Goal: Task Accomplishment & Management: Use online tool/utility

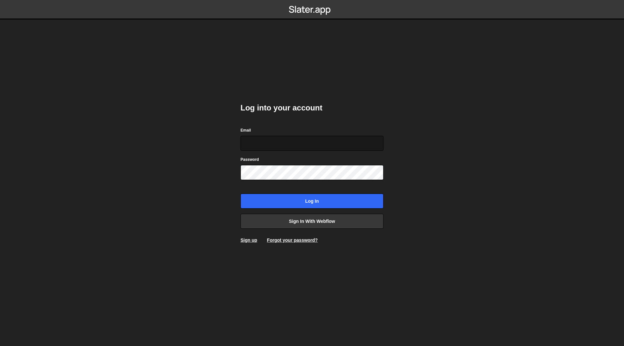
click at [281, 139] on input "Email" at bounding box center [312, 143] width 143 height 15
click at [338, 219] on link "Sign in with Webflow" at bounding box center [312, 221] width 143 height 15
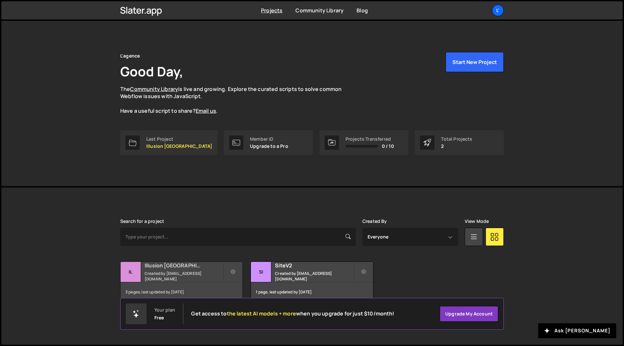
click at [186, 286] on div "3 pages, last updated by [DATE]" at bounding box center [182, 293] width 122 height 20
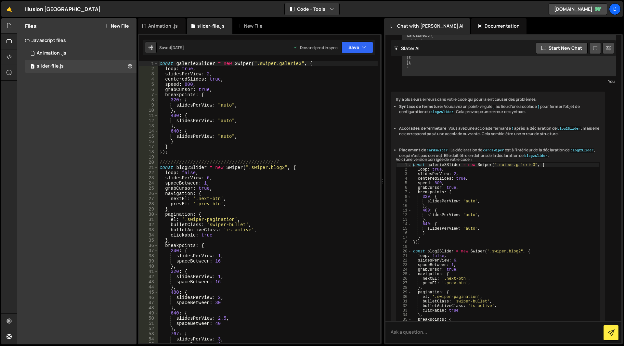
click at [117, 23] on button "New File" at bounding box center [116, 25] width 24 height 5
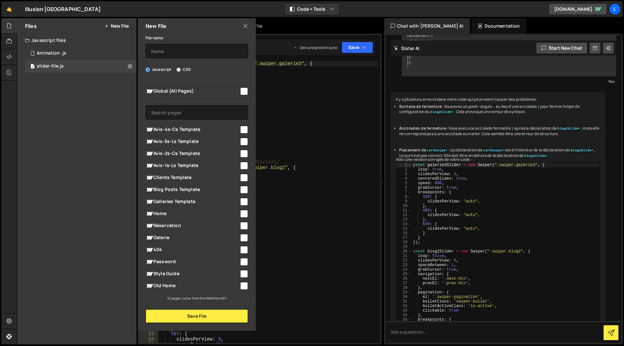
click at [241, 211] on input "checkbox" at bounding box center [244, 214] width 8 height 8
checkbox input "true"
click at [220, 322] on button "Save File" at bounding box center [197, 317] width 102 height 14
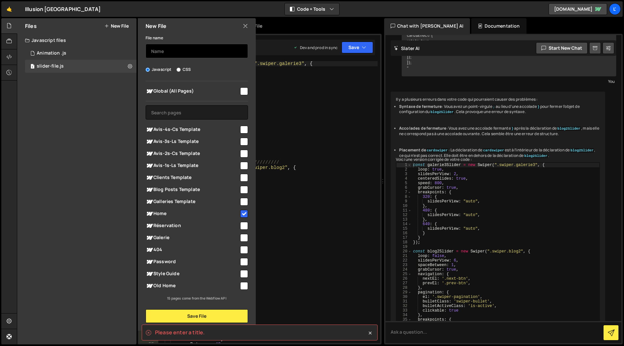
click at [191, 51] on input "text" at bounding box center [197, 51] width 102 height 14
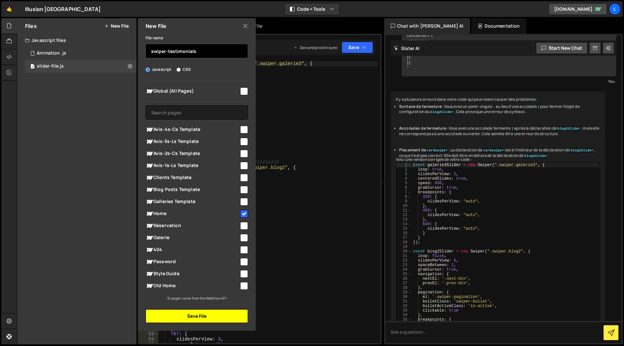
type input "swiper-testimonials"
click at [215, 315] on button "Save File" at bounding box center [197, 317] width 102 height 14
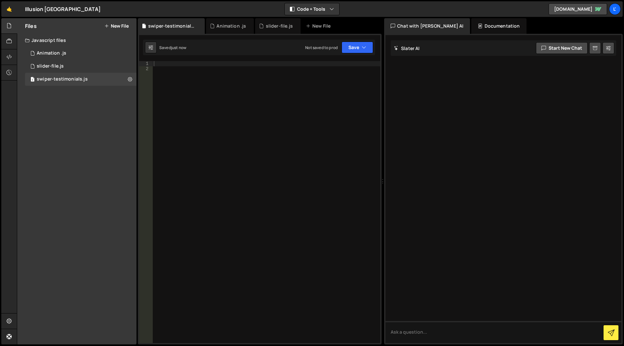
click at [247, 182] on div at bounding box center [267, 207] width 228 height 293
click at [197, 104] on div at bounding box center [267, 207] width 228 height 293
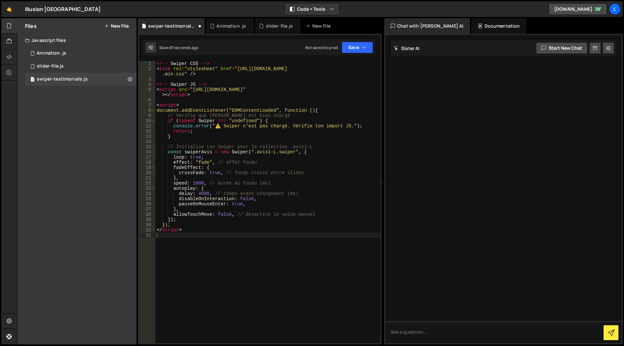
drag, startPoint x: 215, startPoint y: 61, endPoint x: 160, endPoint y: 63, distance: 55.0
click at [160, 63] on div "1 2 3 4 5 6 7 8 9 10 11 12 13 14 15 16 17 18 19 20 21 22 23 24 25 26 27 28 29 3…" at bounding box center [260, 189] width 244 height 311
click at [54, 63] on div "1 slider-file.js 0" at bounding box center [81, 66] width 112 height 13
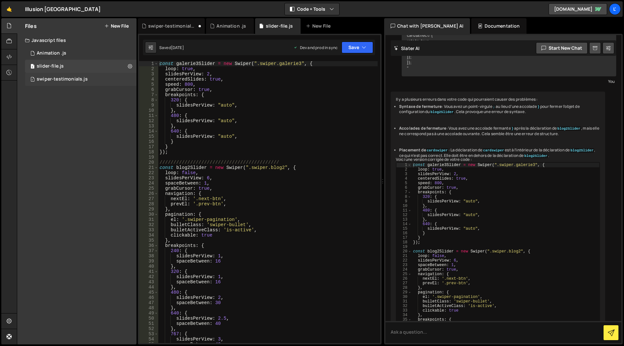
click at [47, 79] on div "swiper-testimonials.js" at bounding box center [62, 79] width 51 height 6
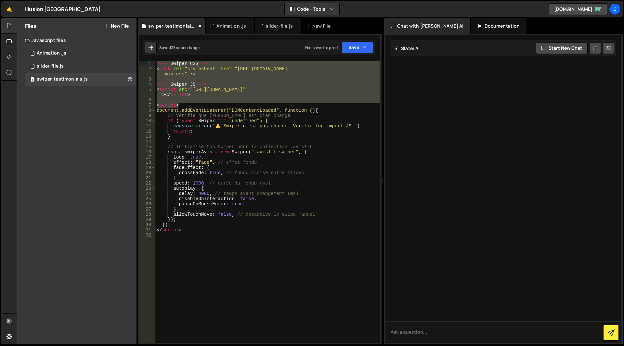
drag, startPoint x: 181, startPoint y: 103, endPoint x: 153, endPoint y: 55, distance: 56.5
click at [153, 55] on div "Debug Explain Copy swiper-testimonials.js Animation .js slider-file.js New File…" at bounding box center [260, 181] width 244 height 327
type textarea "<!-- Swiper CSS --> <link rel="stylesheet" href="https://cdn.jsdelivr.net/npm/s…"
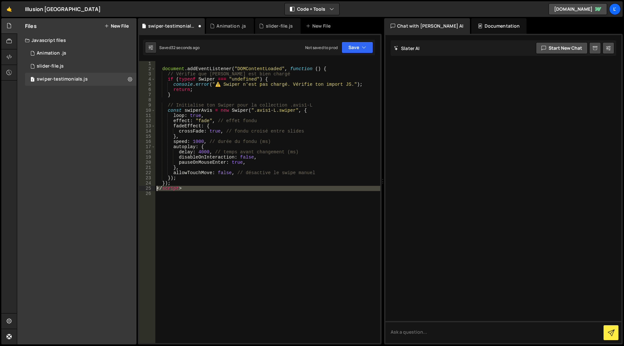
drag, startPoint x: 164, startPoint y: 192, endPoint x: 145, endPoint y: 189, distance: 19.1
click at [145, 189] on div "1 2 3 4 5 6 7 8 9 10 11 12 13 14 15 16 17 18 19 20 21 22 23 24 25 26 document .…" at bounding box center [259, 202] width 241 height 282
type textarea "</script>"
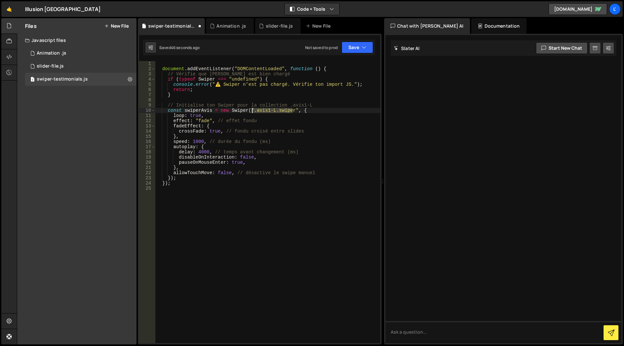
drag, startPoint x: 293, startPoint y: 109, endPoint x: 252, endPoint y: 110, distance: 40.7
click at [252, 110] on div "document . addEventListener ( "DOMContentLoaded" , function ( ) { // Vérifie qu…" at bounding box center [267, 207] width 225 height 293
drag, startPoint x: 254, startPoint y: 114, endPoint x: 255, endPoint y: 108, distance: 6.5
click at [254, 114] on div "document . addEventListener ( "DOMContentLoaded" , function ( ) { // Vérifie qu…" at bounding box center [267, 207] width 225 height 293
drag, startPoint x: 268, startPoint y: 111, endPoint x: 253, endPoint y: 112, distance: 14.7
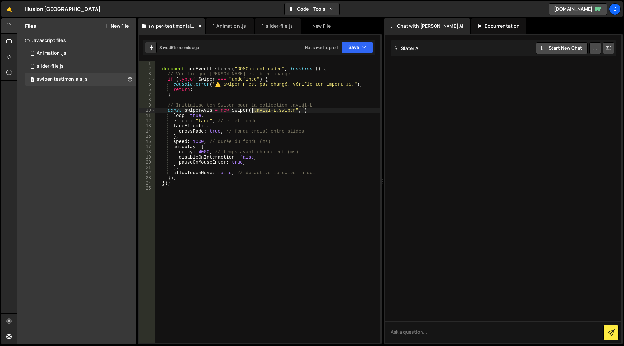
click at [253, 112] on div "document . addEventListener ( "DOMContentLoaded" , function ( ) { // Vérifie qu…" at bounding box center [267, 207] width 225 height 293
click at [275, 112] on div "document . addEventListener ( "DOMContentLoaded" , function ( ) { // Vérifie qu…" at bounding box center [267, 207] width 225 height 293
drag, startPoint x: 274, startPoint y: 111, endPoint x: 252, endPoint y: 112, distance: 21.5
click at [252, 112] on div "document . addEventListener ( "DOMContentLoaded" , function ( ) { // Vérifie qu…" at bounding box center [267, 207] width 225 height 293
click at [270, 110] on div "document . addEventListener ( "DOMContentLoaded" , function ( ) { // Vérifie qu…" at bounding box center [267, 207] width 225 height 293
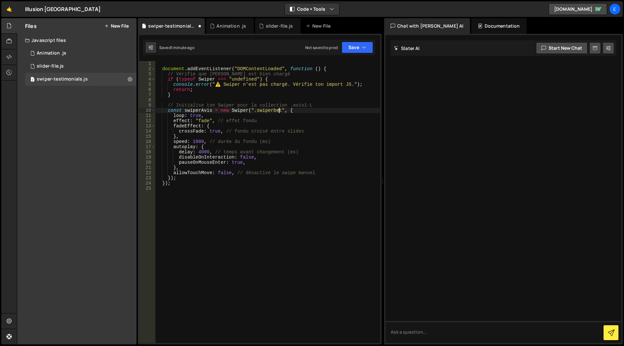
scroll to position [0, 8]
paste textarea ".avis1-L"
type textarea "const swiperAvis = new Swiper(".swiper.avis1-L", {"
click at [359, 43] on button "Save" at bounding box center [358, 48] width 32 height 12
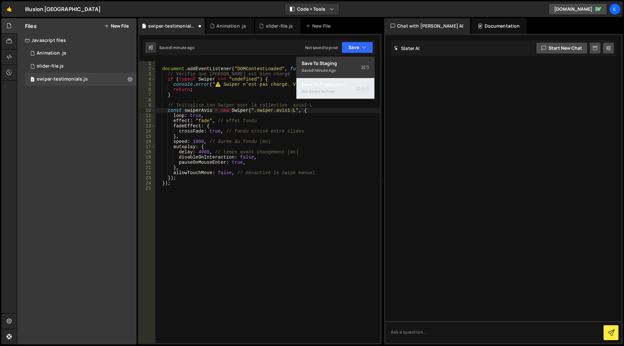
click at [341, 87] on div "Save to Production S" at bounding box center [336, 84] width 68 height 7
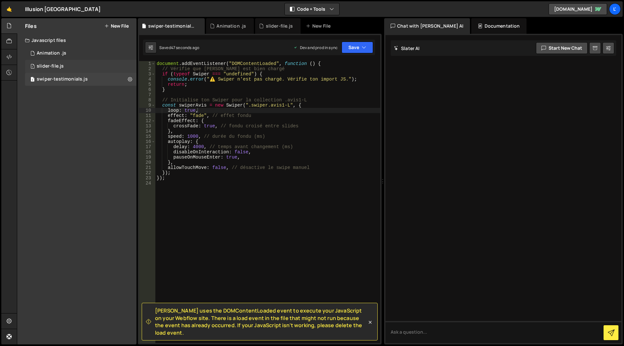
click at [48, 71] on div "1 slider-file.js 0" at bounding box center [81, 66] width 112 height 13
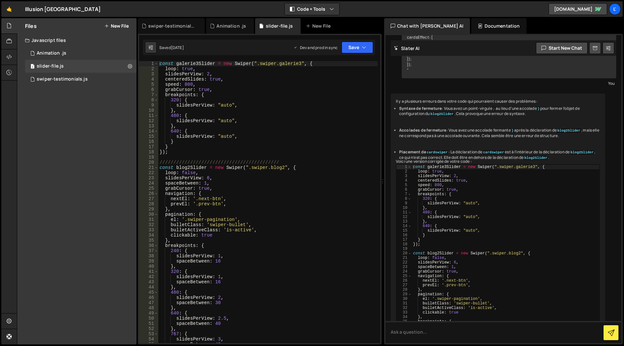
scroll to position [3853, 0]
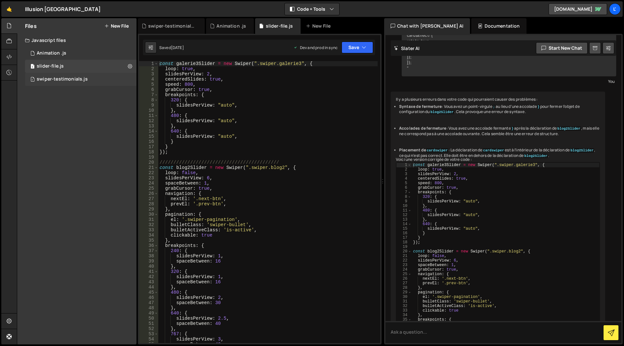
click at [51, 79] on div "swiper-testimonials.js" at bounding box center [62, 79] width 51 height 6
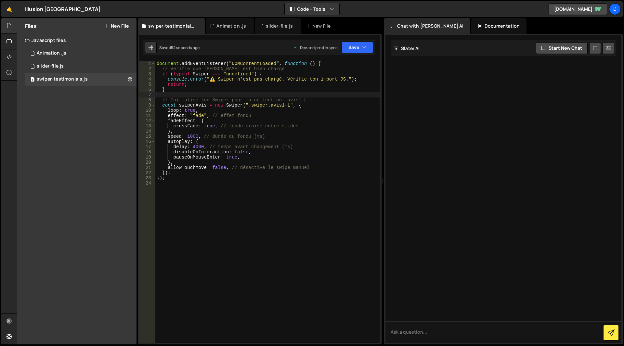
scroll to position [0, 0]
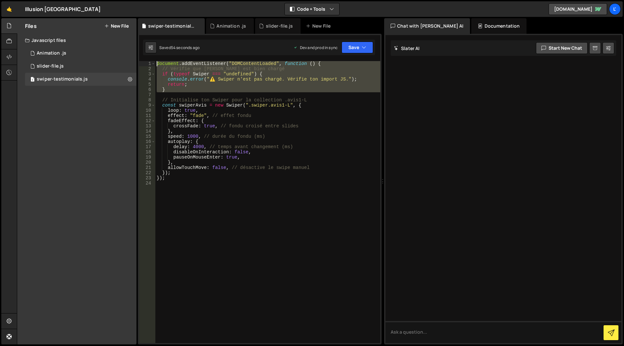
drag, startPoint x: 168, startPoint y: 94, endPoint x: 148, endPoint y: 65, distance: 35.1
click at [148, 65] on div "1 2 3 4 5 6 7 8 9 10 11 12 13 14 15 16 17 18 19 20 21 22 23 24 document . addEv…" at bounding box center [259, 202] width 241 height 282
type textarea "document.addEventListener("DOMContentLoaded", function () { // Vérifie que Swip…"
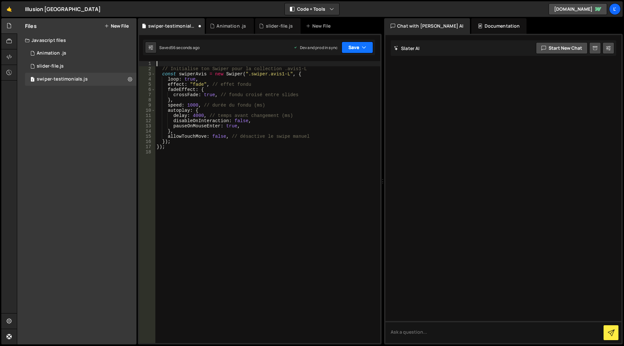
click at [347, 44] on button "Save" at bounding box center [358, 48] width 32 height 12
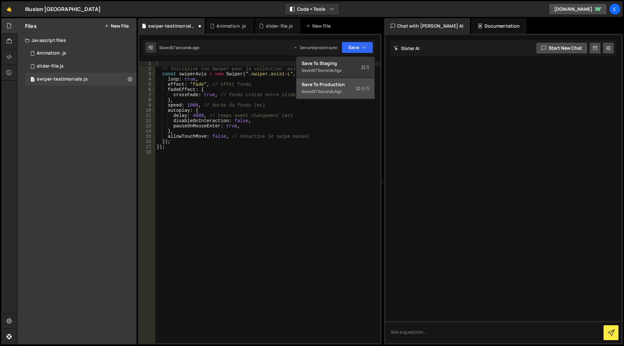
click at [338, 81] on div "Save to Production S" at bounding box center [336, 84] width 68 height 7
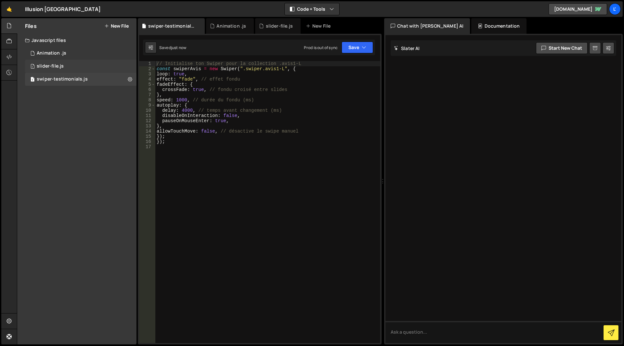
click at [85, 69] on div "1 slider-file.js 0" at bounding box center [81, 66] width 112 height 13
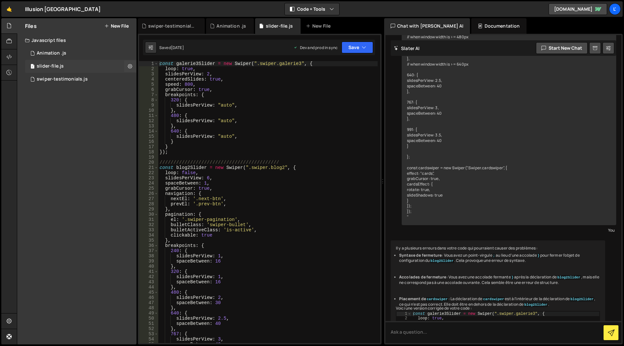
scroll to position [3853, 0]
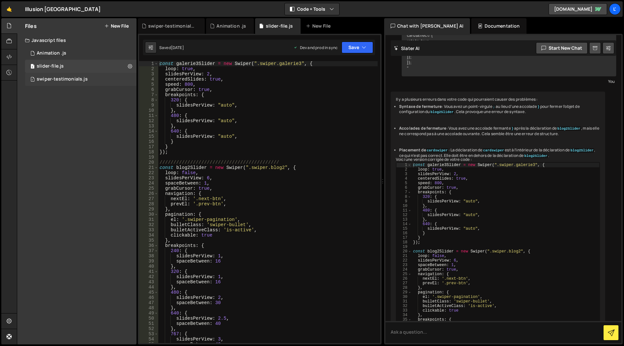
click at [56, 76] on div "1 swiper-testimonials.js 0" at bounding box center [81, 79] width 112 height 13
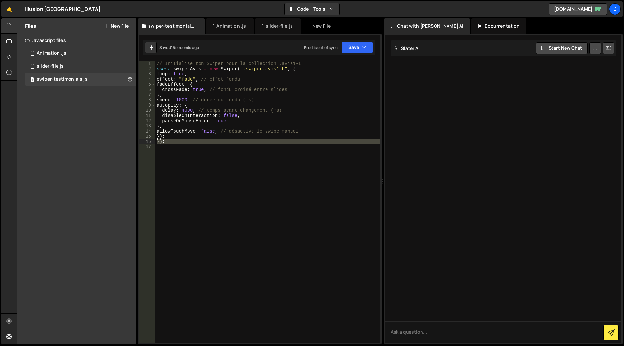
drag, startPoint x: 164, startPoint y: 147, endPoint x: 153, endPoint y: 141, distance: 12.7
click at [153, 141] on div "1 2 3 4 5 6 7 8 9 10 11 12 13 14 15 16 17 // Initialise ton Swiper pour la coll…" at bounding box center [259, 202] width 241 height 282
type textarea "});"
click at [365, 45] on icon "button" at bounding box center [364, 47] width 5 height 7
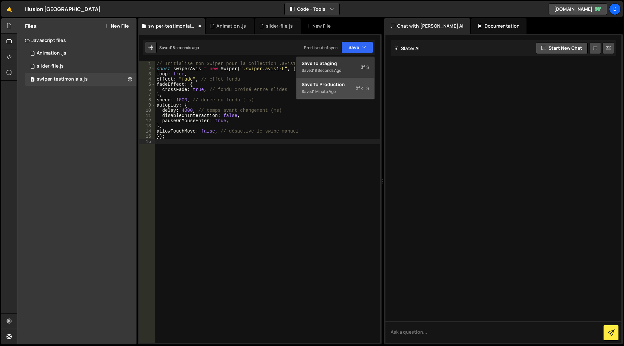
click at [327, 88] on div "Saved 1 minute ago" at bounding box center [336, 92] width 68 height 8
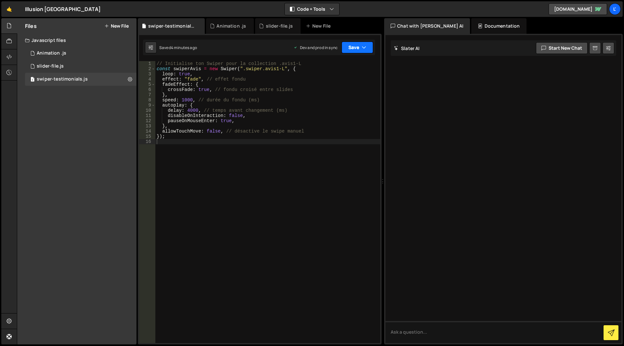
click at [360, 44] on button "Save" at bounding box center [358, 48] width 32 height 12
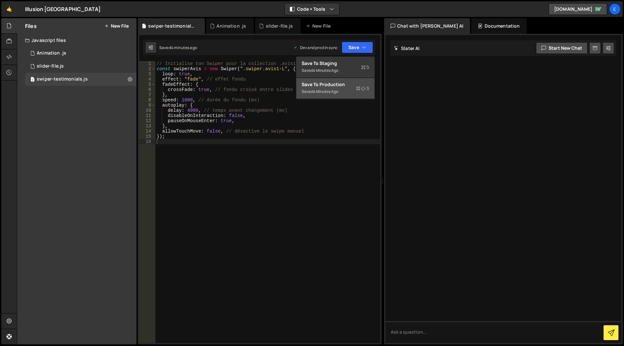
click at [362, 83] on div "Save to Production S" at bounding box center [336, 84] width 68 height 7
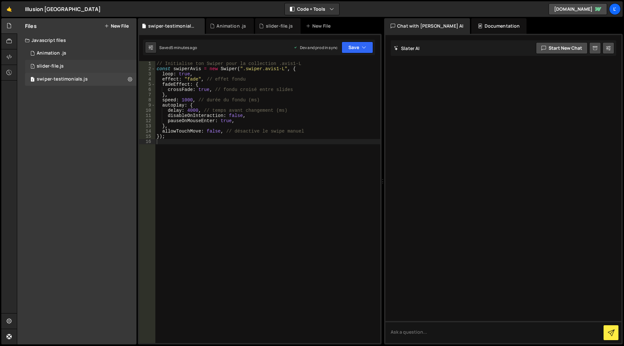
click at [54, 63] on div "slider-file.js" at bounding box center [50, 66] width 27 height 6
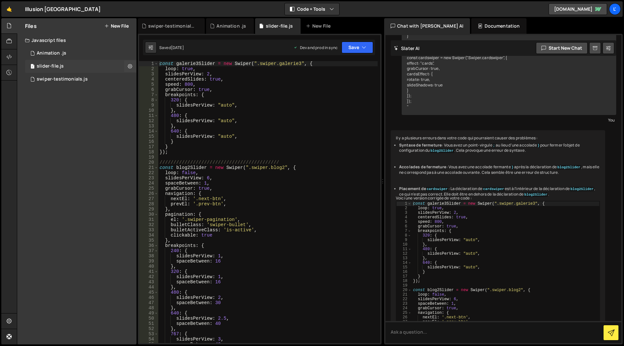
scroll to position [3853, 0]
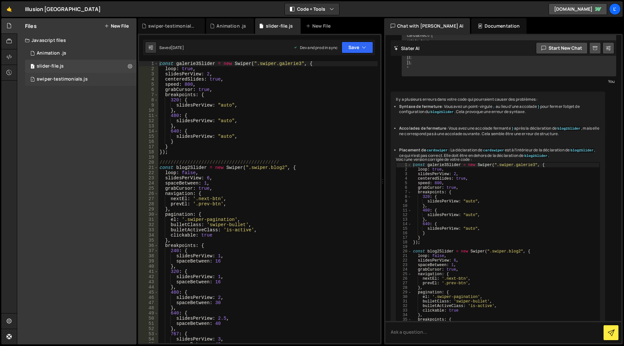
click at [88, 76] on div "1 swiper-testimonials.js 0" at bounding box center [81, 79] width 112 height 13
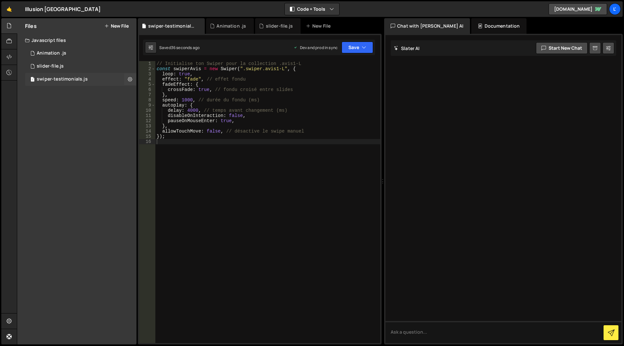
scroll to position [0, 0]
click at [278, 67] on div "// Initialise ton Swiper pour la collection .avis1-L const swiperAvis = new Swi…" at bounding box center [267, 207] width 225 height 293
click at [352, 46] on button "Save" at bounding box center [358, 48] width 32 height 12
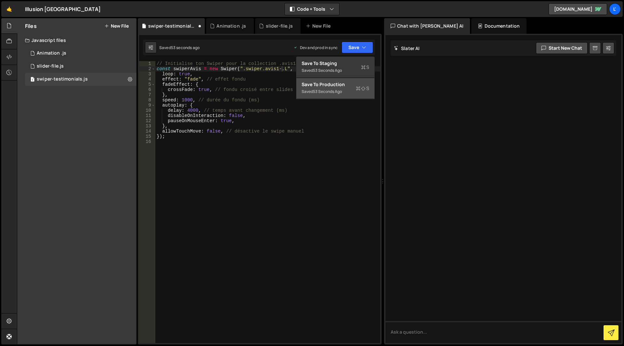
click at [338, 85] on div "Save to Production S" at bounding box center [336, 84] width 68 height 7
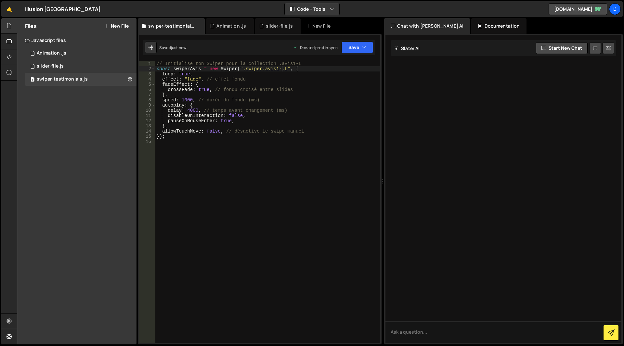
click at [281, 67] on div "// Initialise ton Swiper pour la collection .avis1-L const swiperAvis = new Swi…" at bounding box center [267, 207] width 225 height 293
click at [58, 58] on div "1 Animation .js 0" at bounding box center [81, 53] width 112 height 13
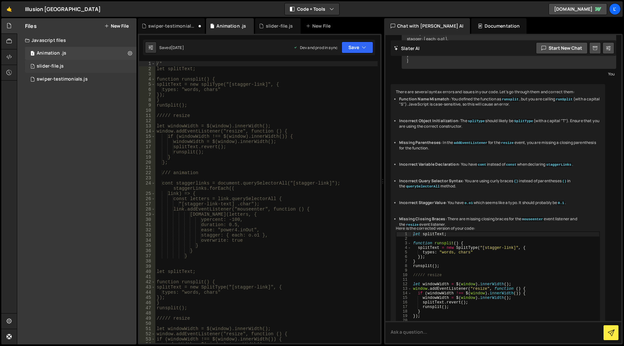
scroll to position [440, 0]
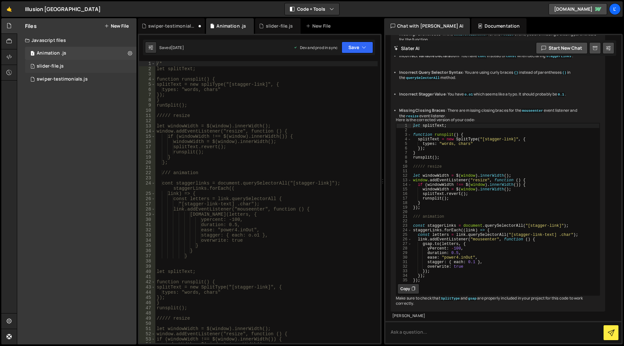
click at [58, 60] on div "1 slider-file.js 0" at bounding box center [81, 66] width 112 height 13
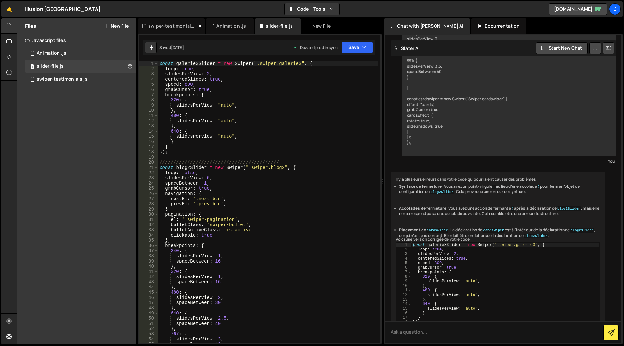
scroll to position [3853, 0]
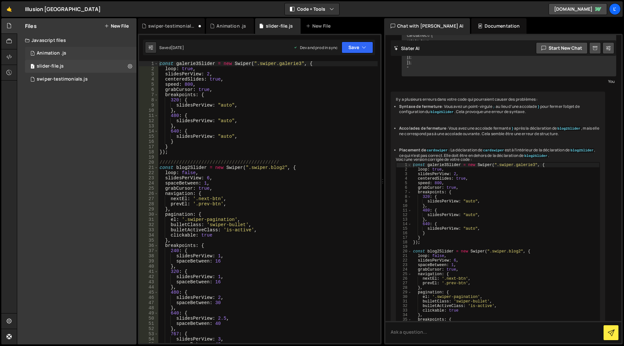
click at [57, 57] on div "1 Animation .js 0" at bounding box center [81, 53] width 112 height 13
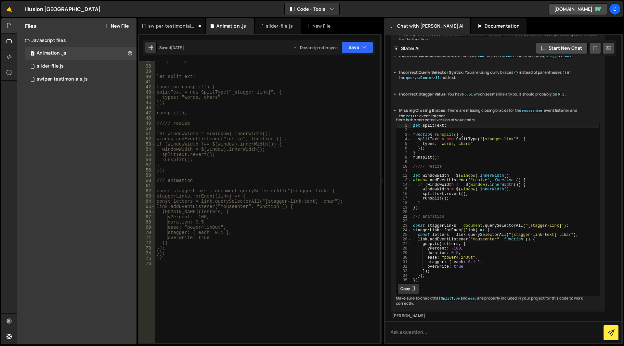
scroll to position [257, 0]
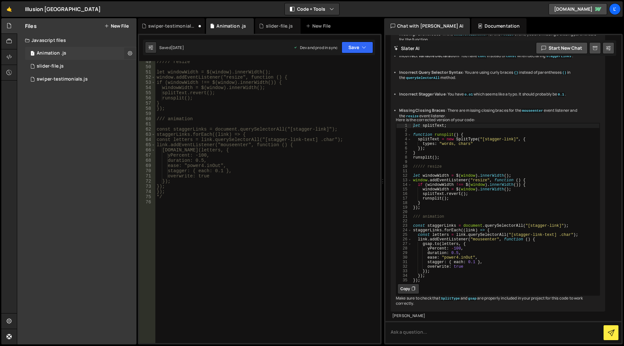
click at [128, 55] on icon at bounding box center [130, 53] width 5 height 6
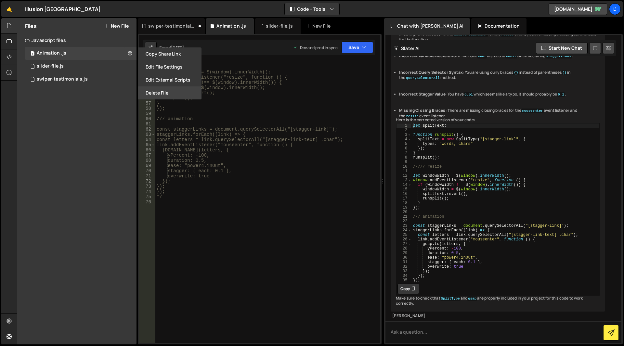
click at [154, 92] on button "Delete File" at bounding box center [170, 92] width 64 height 13
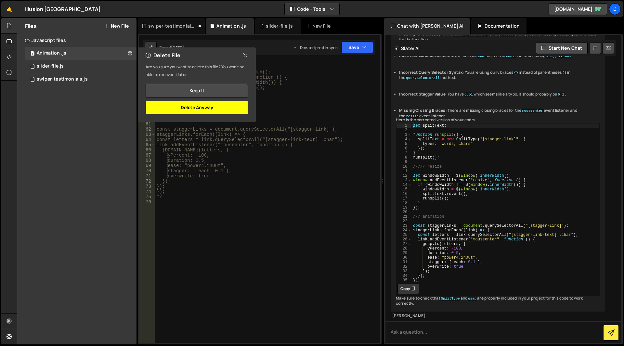
click at [216, 111] on button "Delete Anyway" at bounding box center [197, 108] width 102 height 14
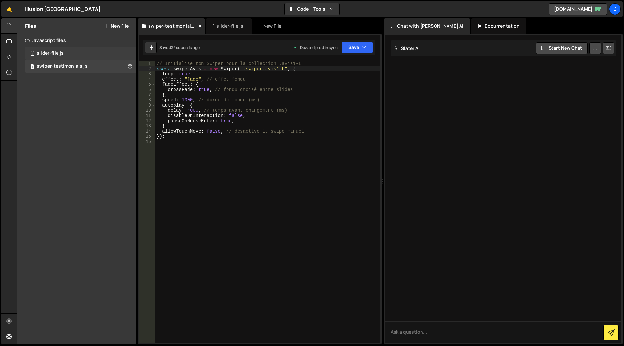
click at [63, 47] on div "1 slider-file.js 0" at bounding box center [81, 53] width 112 height 13
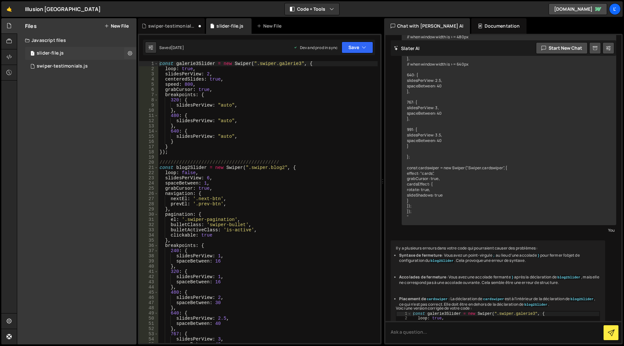
scroll to position [3853, 0]
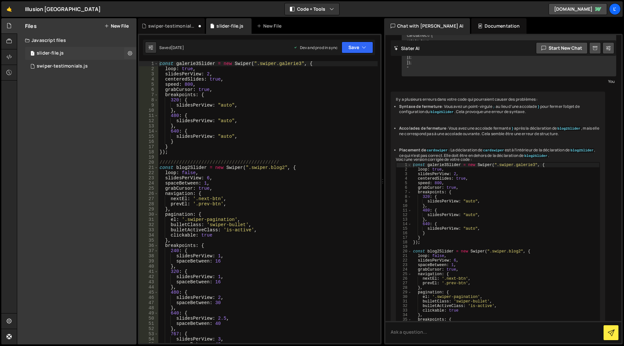
click at [58, 59] on div "1 slider-file.js 0" at bounding box center [81, 53] width 112 height 13
click at [67, 67] on div "swiper-testimonials.js" at bounding box center [62, 66] width 51 height 6
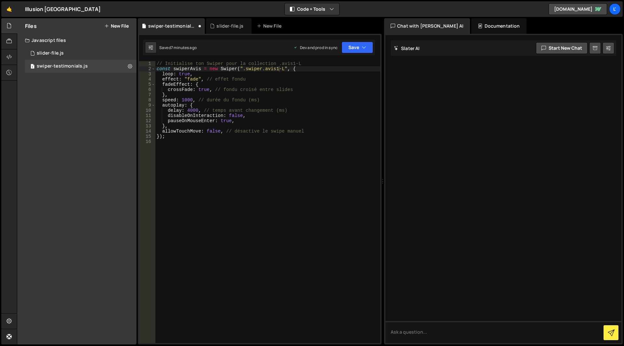
click at [281, 70] on div "// Initialise ton Swiper pour la collection .avis1-L const swiperAvis = new Swi…" at bounding box center [267, 207] width 225 height 293
type textarea "const swiperAvis = new Swiper(".swiper.avis1", {"
click at [359, 40] on div "Saved 7 minutes ago Dev and prod in sync Upgrade to Edit Save Save to Staging S…" at bounding box center [259, 48] width 232 height 16
click at [358, 45] on button "Save" at bounding box center [358, 48] width 32 height 12
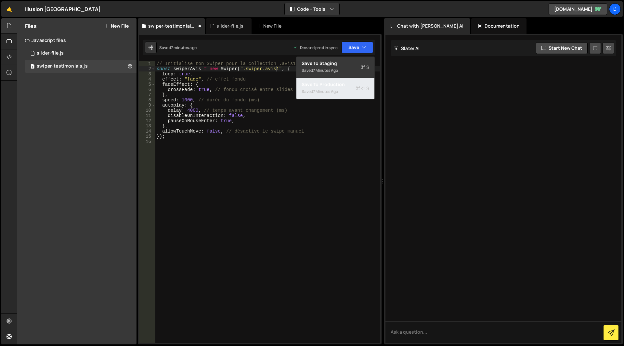
click at [342, 87] on div "Save to Production S" at bounding box center [336, 84] width 68 height 7
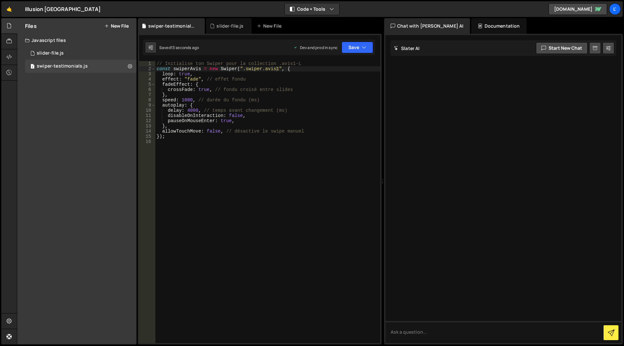
click at [377, 53] on div "1 2 3 4 5 6 7 8 9 10 11 12 13 14 15 16 17 18 19 20 21 22 23 24 25 26 27 28 29 3…" at bounding box center [260, 189] width 244 height 311
click at [372, 52] on button "Save" at bounding box center [358, 48] width 32 height 12
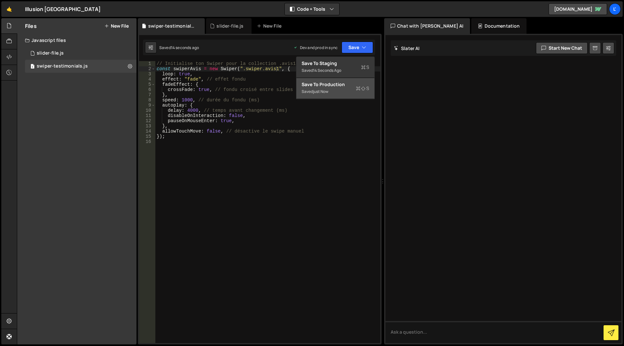
click at [325, 84] on div "Save to Production S" at bounding box center [336, 84] width 68 height 7
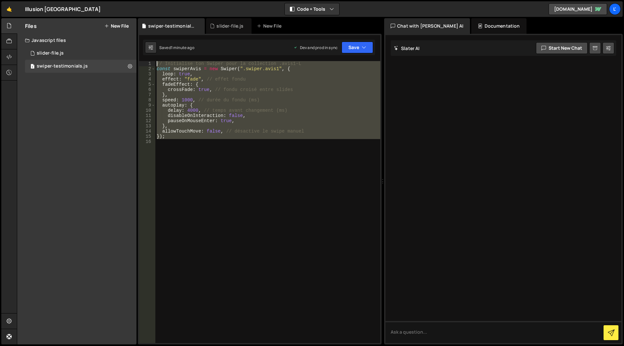
drag, startPoint x: 221, startPoint y: 159, endPoint x: 155, endPoint y: 64, distance: 116.2
click at [155, 64] on div "1 2 3 4 5 6 7 8 9 10 11 12 13 14 15 16 // Initialise ton Swiper pour la collect…" at bounding box center [259, 202] width 241 height 282
type textarea "// Initialise ton Swiper pour la collection .avis1-L const swiperAvis = new Swi…"
click at [438, 333] on textarea at bounding box center [504, 332] width 236 height 22
paste textarea "// Initialise ton Swiper pour la collection .avis1-L const swiperAvis = new Swi…"
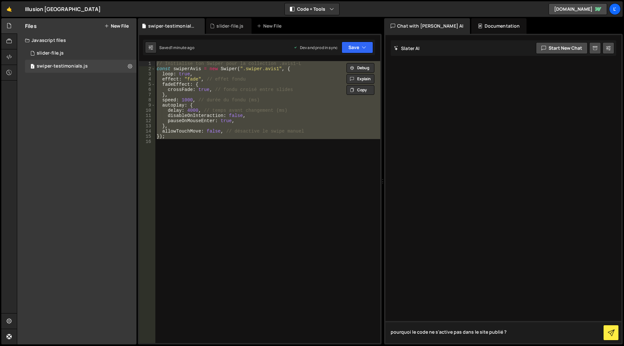
type textarea "pourquoi le code ne s'active pas dans le site publié ?// Initialise ton Swiper …"
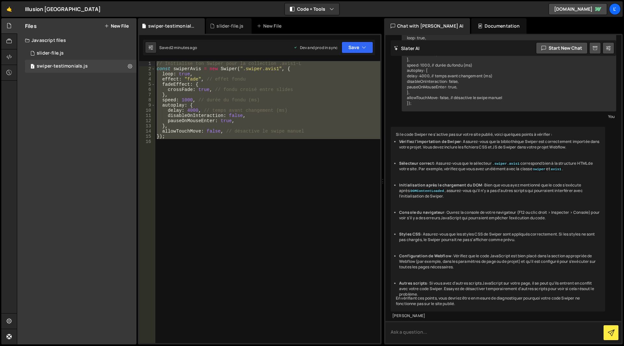
scroll to position [64, 0]
click at [363, 53] on button "Save" at bounding box center [358, 48] width 32 height 12
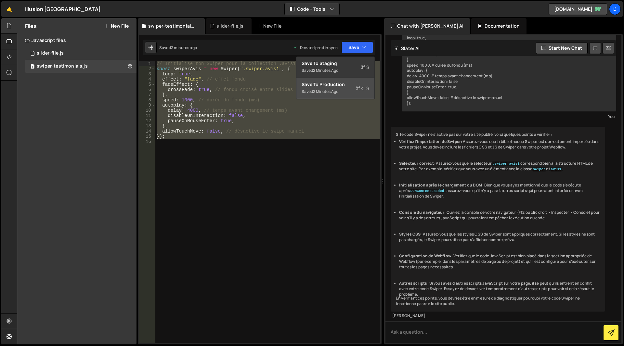
click at [361, 80] on button "Save to Production S Saved 2 minutes ago" at bounding box center [336, 88] width 78 height 21
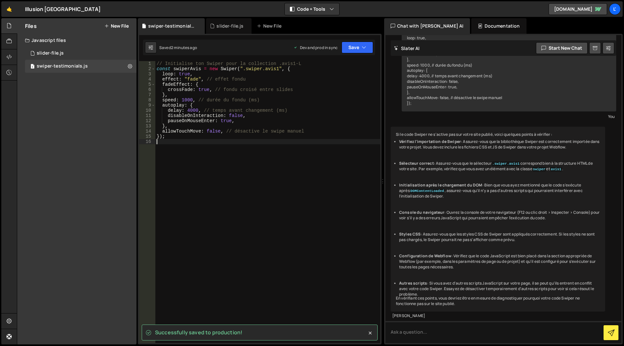
click at [301, 179] on div "// Initialise ton Swiper pour la collection .avis1-L const swiperAvis = new Swi…" at bounding box center [267, 207] width 225 height 293
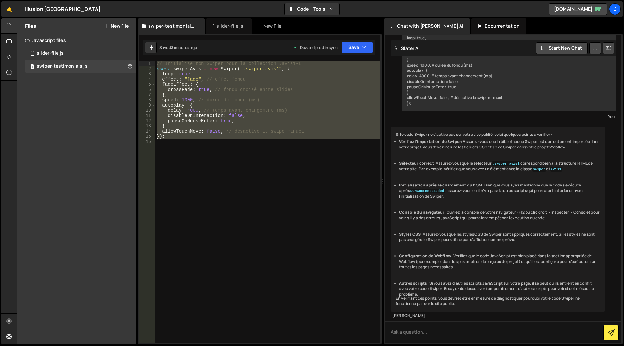
drag, startPoint x: 205, startPoint y: 172, endPoint x: 141, endPoint y: 50, distance: 138.0
click at [141, 50] on div "1 2 3 4 5 6 7 8 9 10 11 12 13 14 15 16 17 18 19 20 21 22 23 24 25 26 27 28 29 3…" at bounding box center [260, 189] width 244 height 311
type textarea "// Initialise ton Swiper pour la collection .avis1-L const swiperAvis = new Swi…"
